Goal: Task Accomplishment & Management: Manage account settings

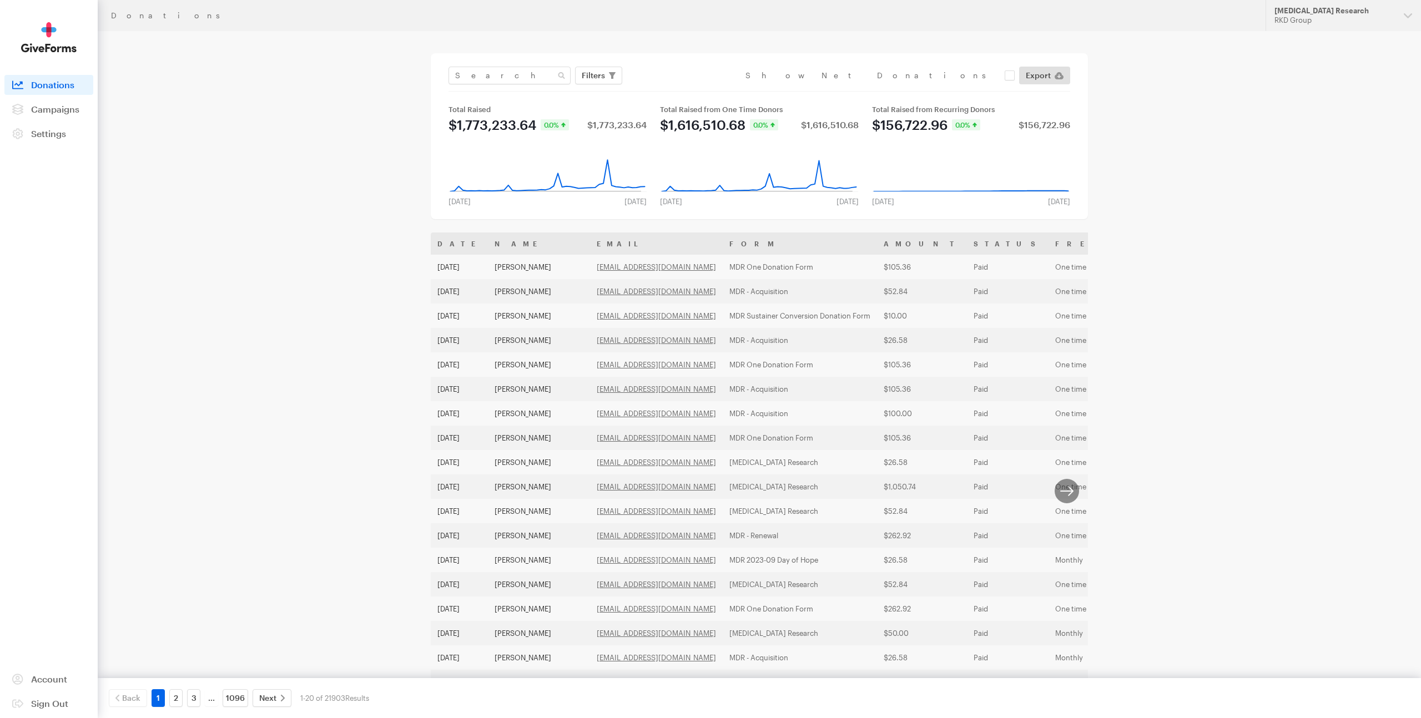
drag, startPoint x: 278, startPoint y: 243, endPoint x: 0, endPoint y: 13, distance: 360.4
click at [270, 241] on div "Donations Updates Support [MEDICAL_DATA] Research RKD Group Organizations Natio…" at bounding box center [710, 403] width 1421 height 807
click at [40, 114] on link "Campaigns" at bounding box center [48, 109] width 89 height 20
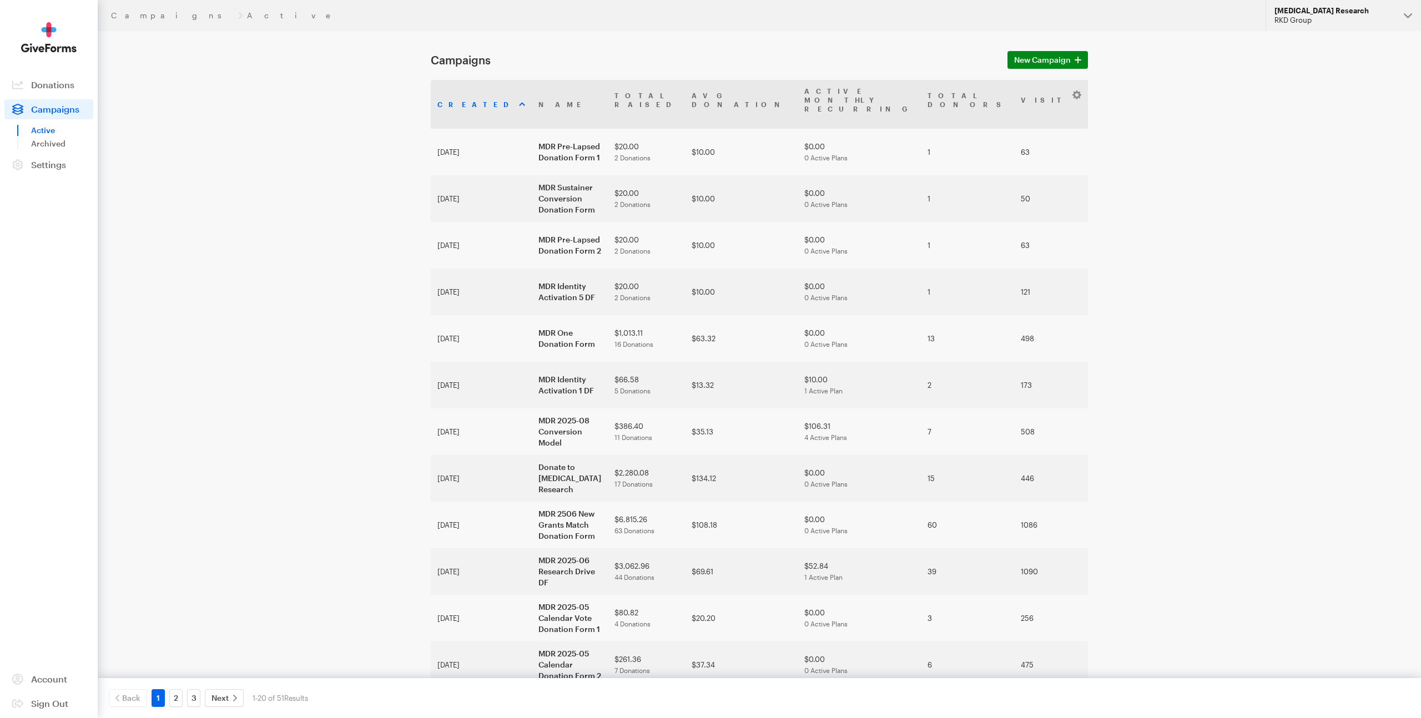
click at [1322, 17] on div "RKD Group" at bounding box center [1335, 20] width 120 height 9
click at [1231, 36] on div "Campaigns Active Updates Support Macular Degeneration Research RKD Group Organi…" at bounding box center [710, 562] width 1421 height 1125
drag, startPoint x: 314, startPoint y: 162, endPoint x: 361, endPoint y: 154, distance: 48.4
click at [314, 162] on main "Campaigns New Campaign Created Name Total Raised Avg Donation Active Monthly Re…" at bounding box center [710, 578] width 799 height 1094
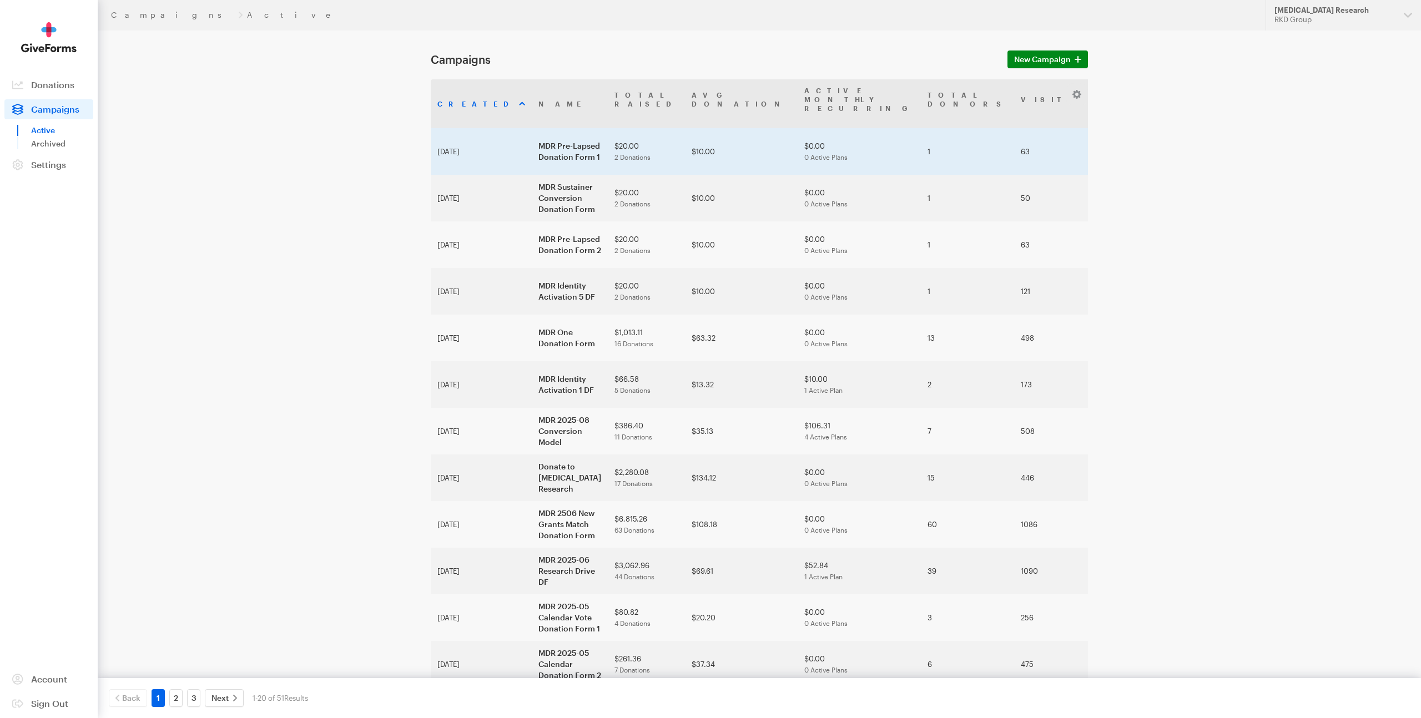
click at [532, 128] on td "MDR Pre-Lapsed Donation Form 1" at bounding box center [570, 151] width 76 height 47
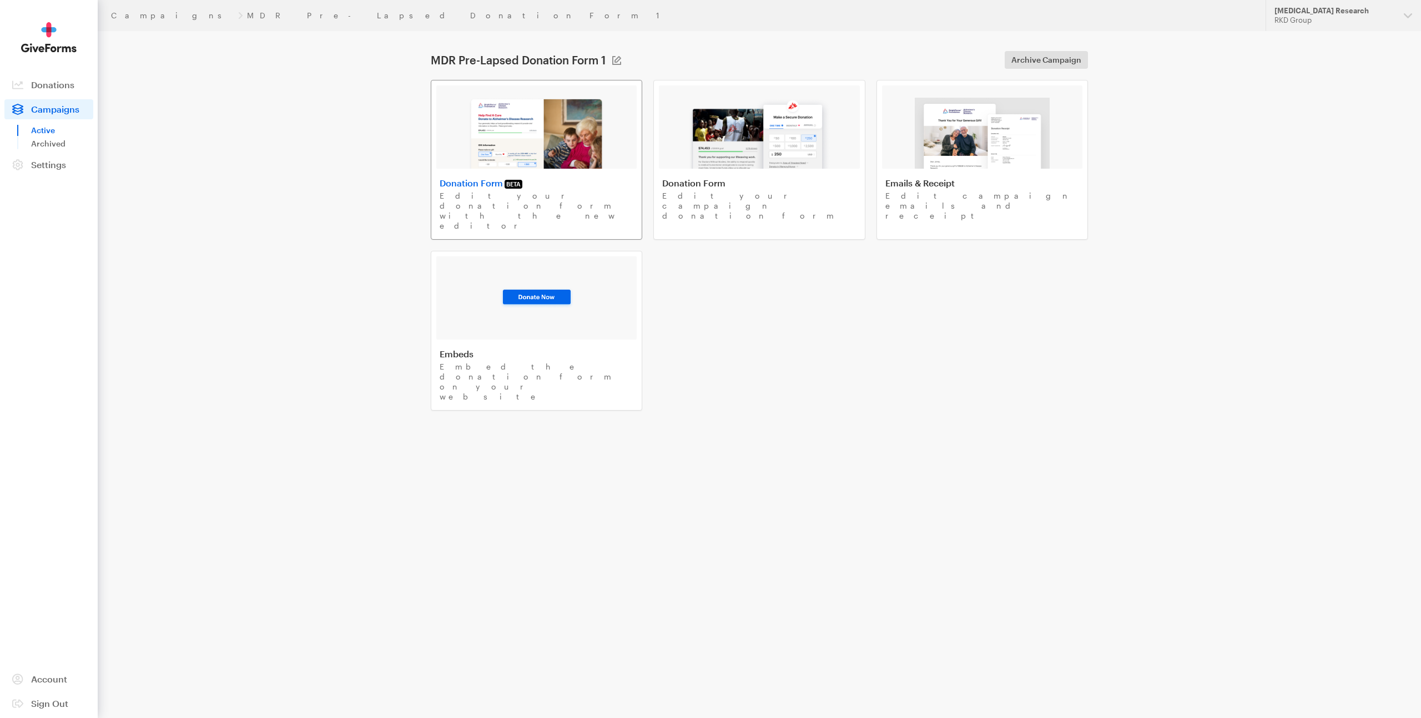
click at [530, 138] on img at bounding box center [537, 133] width 136 height 71
